Goal: Navigation & Orientation: Find specific page/section

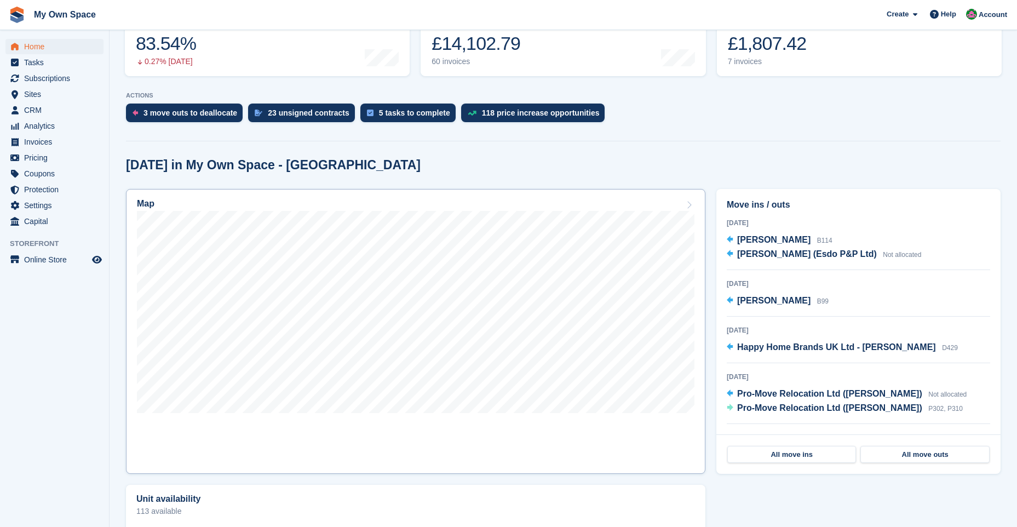
scroll to position [219, 0]
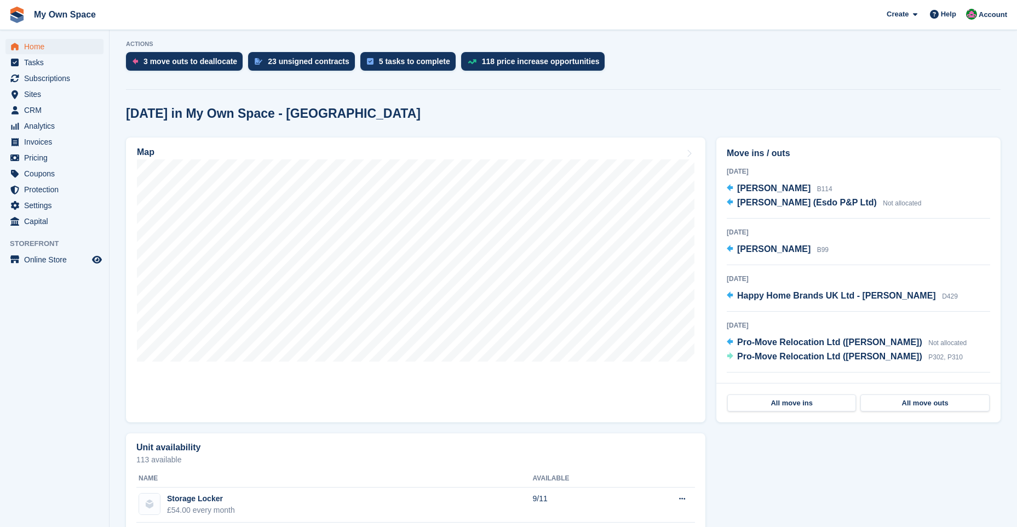
scroll to position [219, 0]
